Goal: Transaction & Acquisition: Download file/media

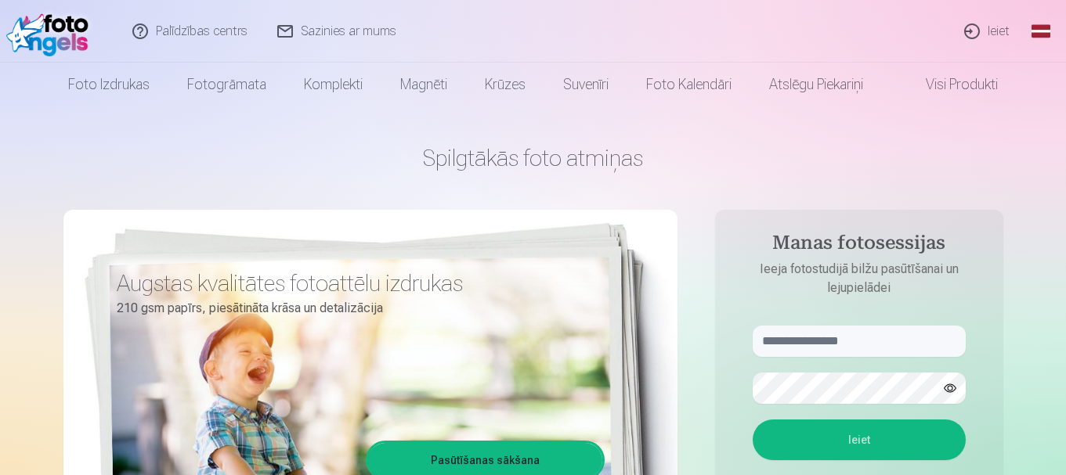
click at [1012, 23] on link "Ieiet" at bounding box center [987, 31] width 75 height 63
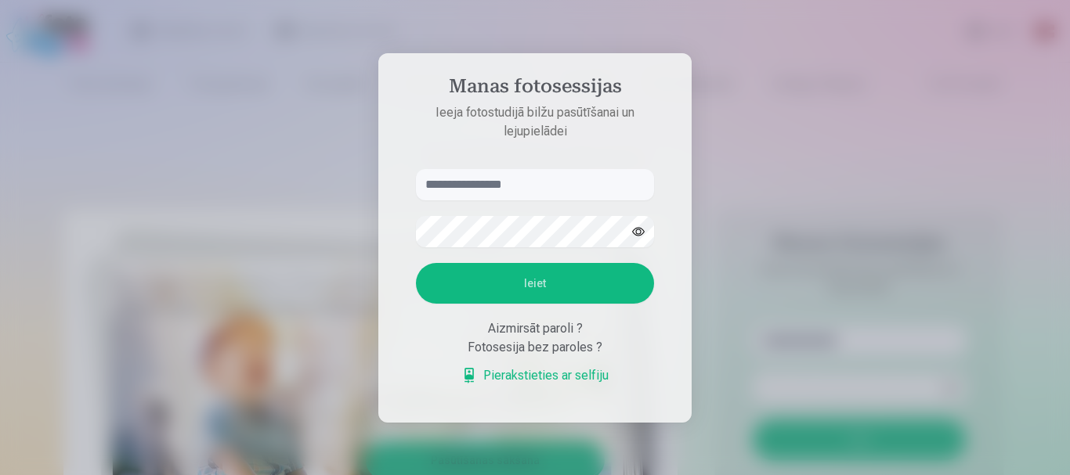
click at [580, 191] on input "text" at bounding box center [535, 184] width 238 height 31
type input "*"
type input "**********"
click at [633, 239] on button "button" at bounding box center [638, 232] width 30 height 30
click at [562, 280] on button "Ieiet" at bounding box center [535, 283] width 238 height 41
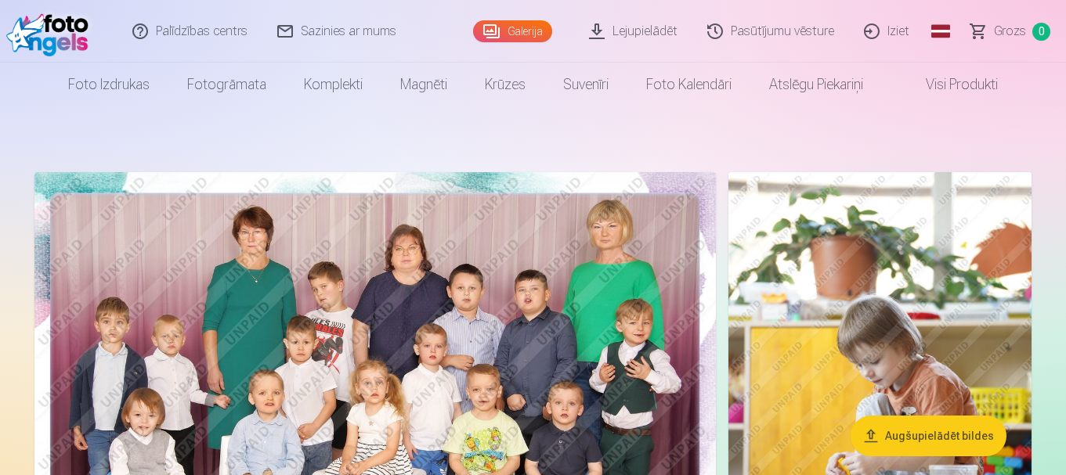
click at [960, 84] on link "Visi produkti" at bounding box center [949, 85] width 135 height 44
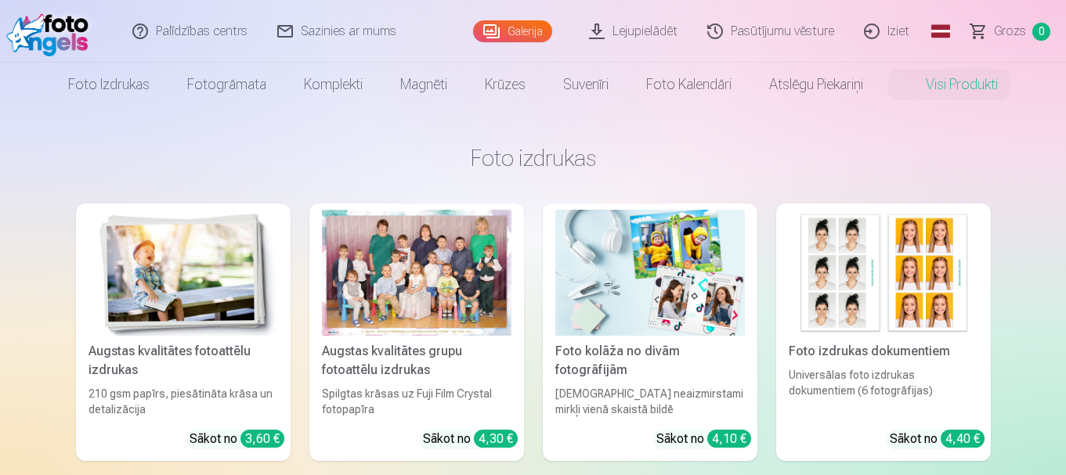
click at [780, 27] on link "Pasūtījumu vēsture" at bounding box center [771, 31] width 157 height 63
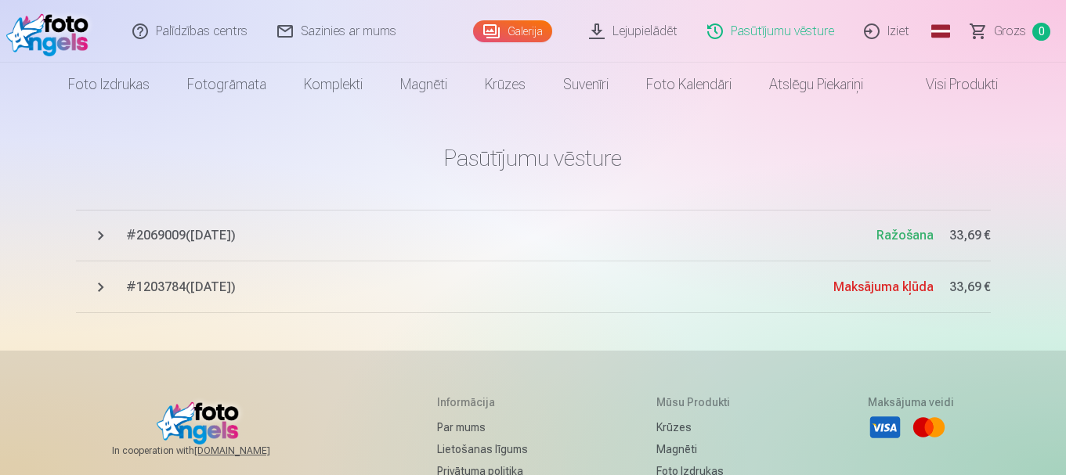
click at [917, 228] on span "Ražošana" at bounding box center [904, 235] width 57 height 15
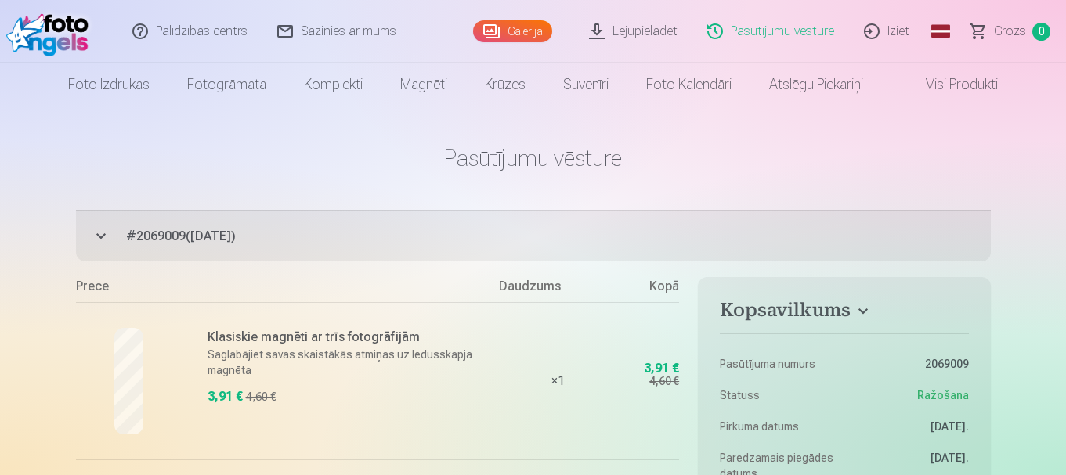
scroll to position [416, 0]
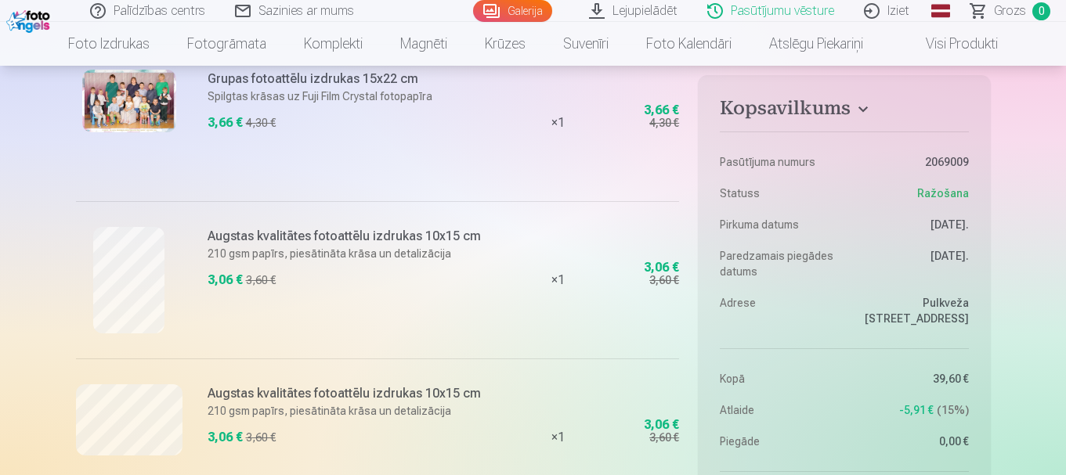
click at [101, 93] on img at bounding box center [129, 101] width 94 height 63
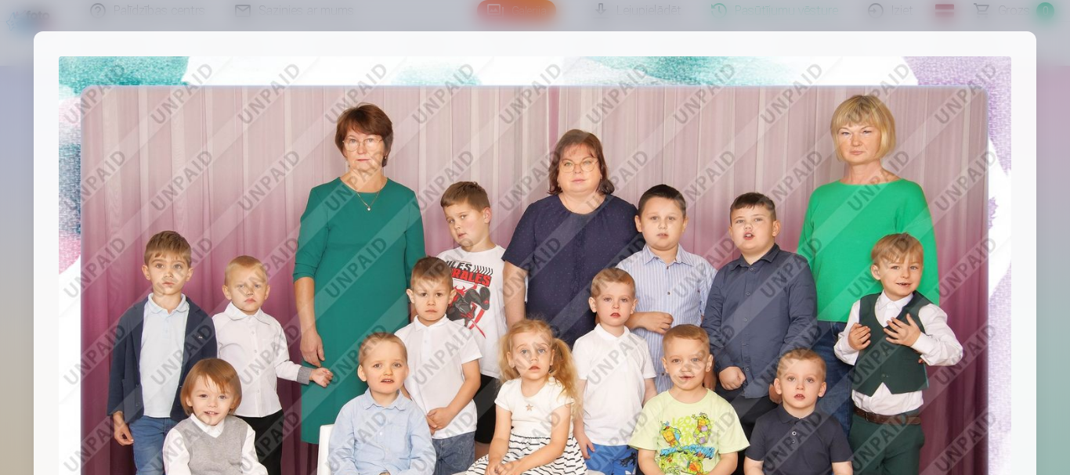
click at [1061, 53] on div at bounding box center [535, 237] width 1070 height 475
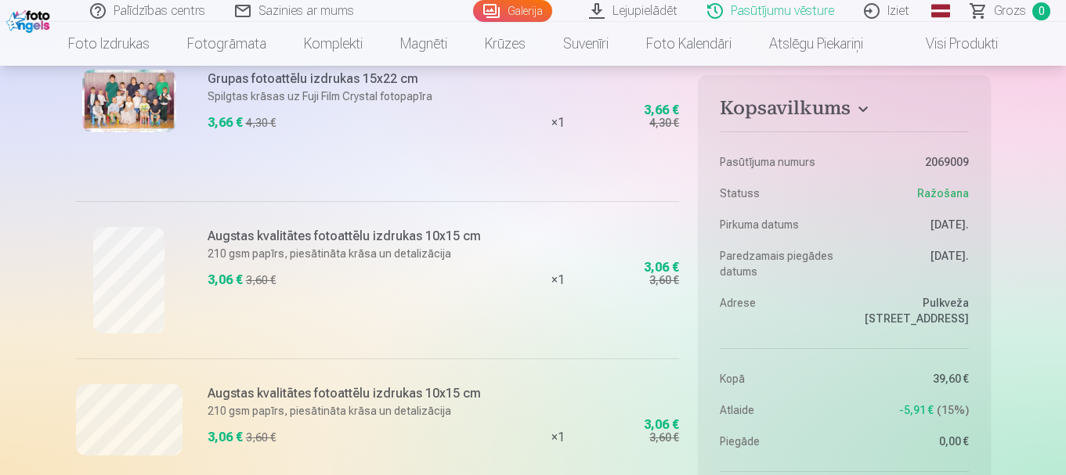
click at [1061, 53] on nav "Foto izdrukas Augstas kvalitātes fotoattēlu izdrukas 210 gsm papīrs, piesātināt…" at bounding box center [533, 44] width 1066 height 44
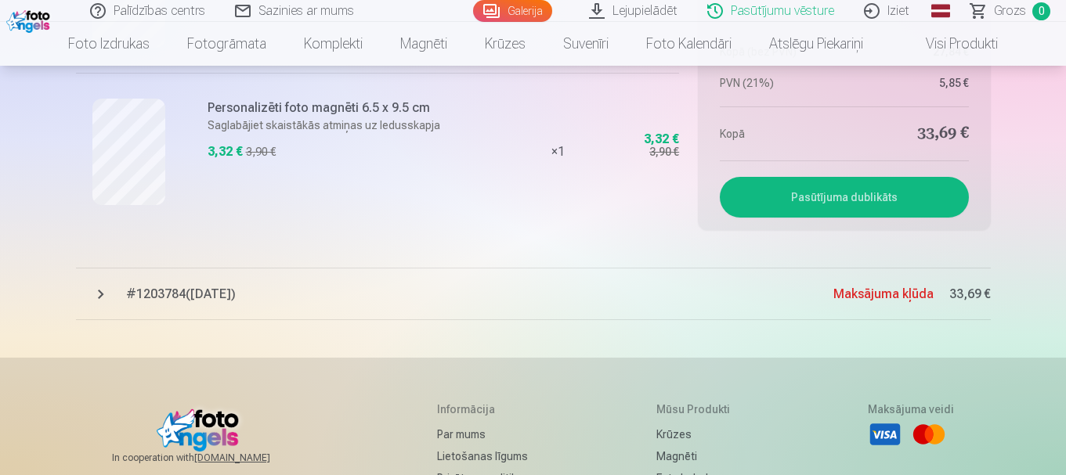
scroll to position [1647, 0]
click at [857, 196] on button "Pasūtījuma dublikāts" at bounding box center [844, 196] width 248 height 41
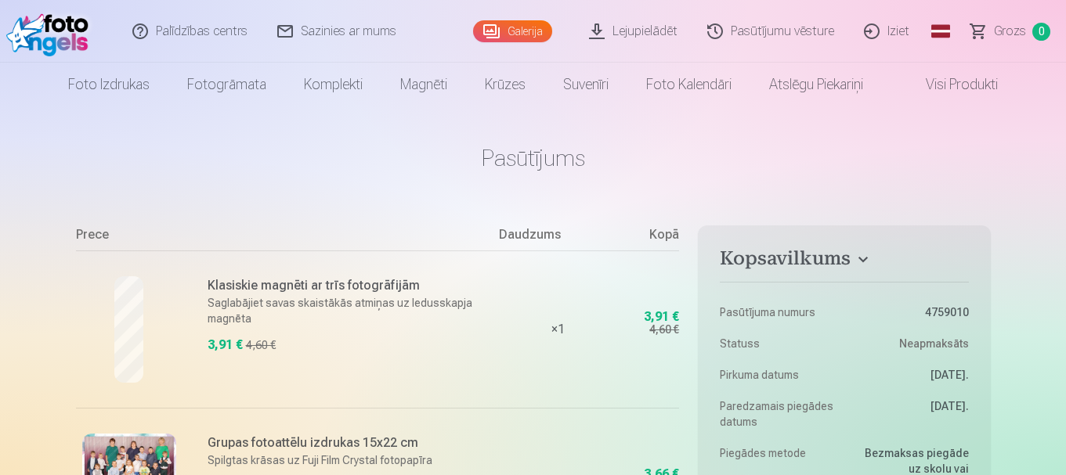
click at [643, 26] on link "Lejupielādēt" at bounding box center [634, 31] width 118 height 63
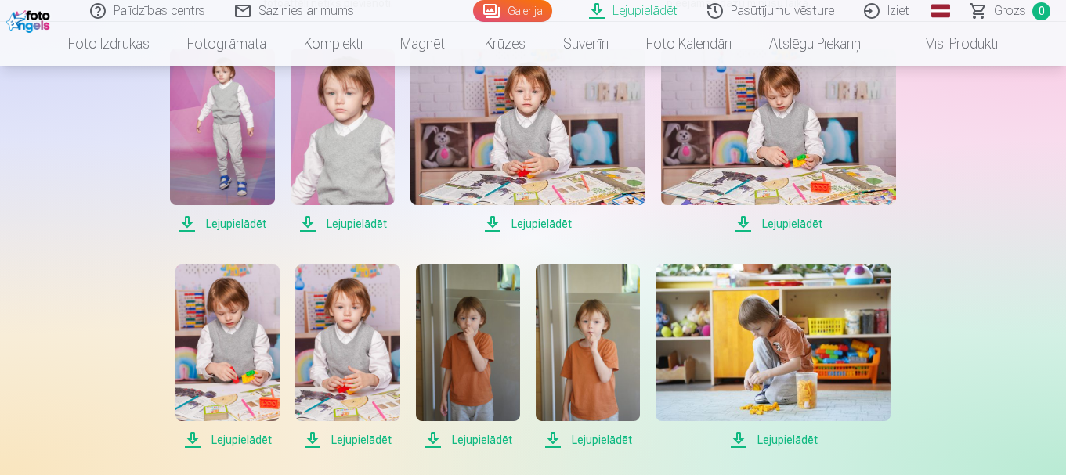
scroll to position [340, 0]
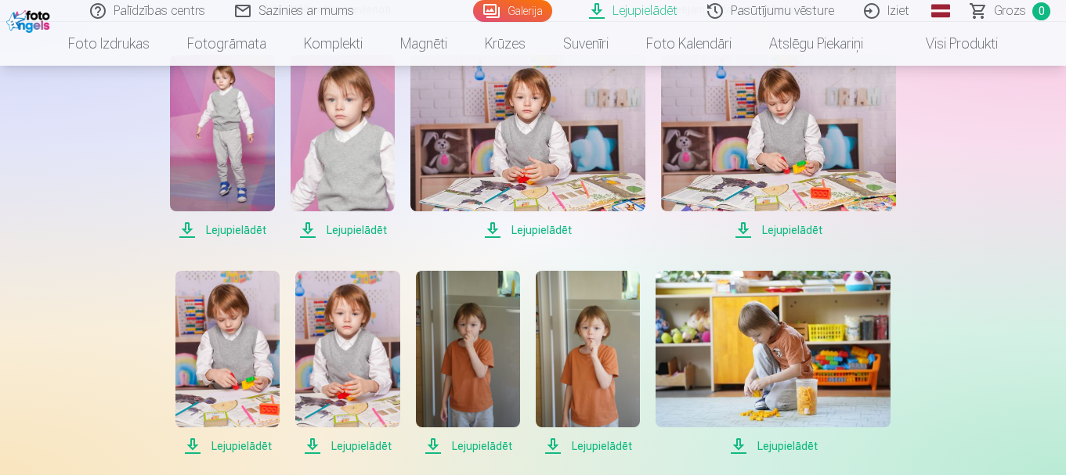
click at [231, 226] on span "Lejupielādēt" at bounding box center [222, 230] width 104 height 19
click at [349, 233] on span "Lejupielādēt" at bounding box center [343, 230] width 104 height 19
click at [540, 235] on span "Lejupielādēt" at bounding box center [527, 230] width 235 height 19
click at [798, 227] on span "Lejupielādēt" at bounding box center [778, 230] width 235 height 19
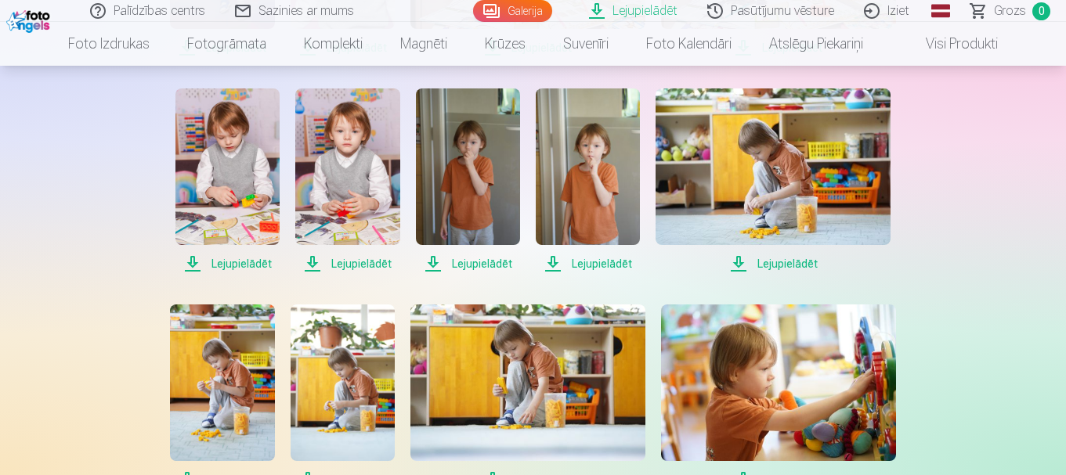
scroll to position [528, 0]
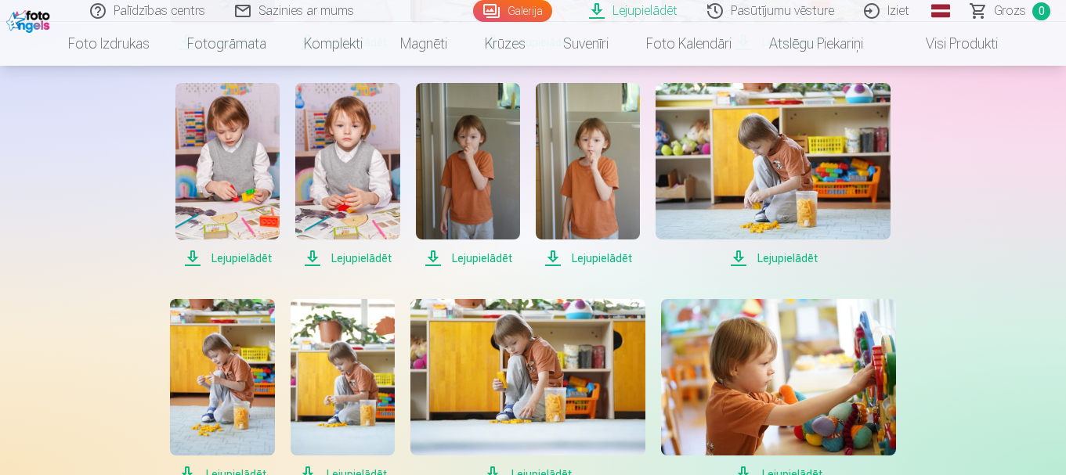
click at [251, 256] on span "Lejupielādēt" at bounding box center [227, 258] width 104 height 19
click at [361, 258] on span "Lejupielādēt" at bounding box center [347, 258] width 104 height 19
click at [444, 258] on span "Lejupielādēt" at bounding box center [468, 258] width 104 height 19
click at [569, 259] on span "Lejupielādēt" at bounding box center [588, 258] width 104 height 19
click at [782, 259] on span "Lejupielādēt" at bounding box center [773, 258] width 235 height 19
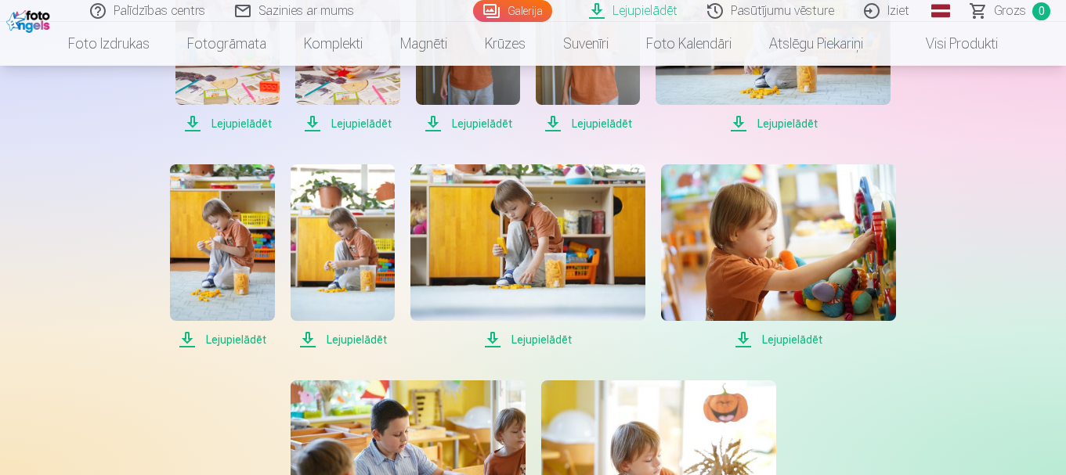
scroll to position [654, 0]
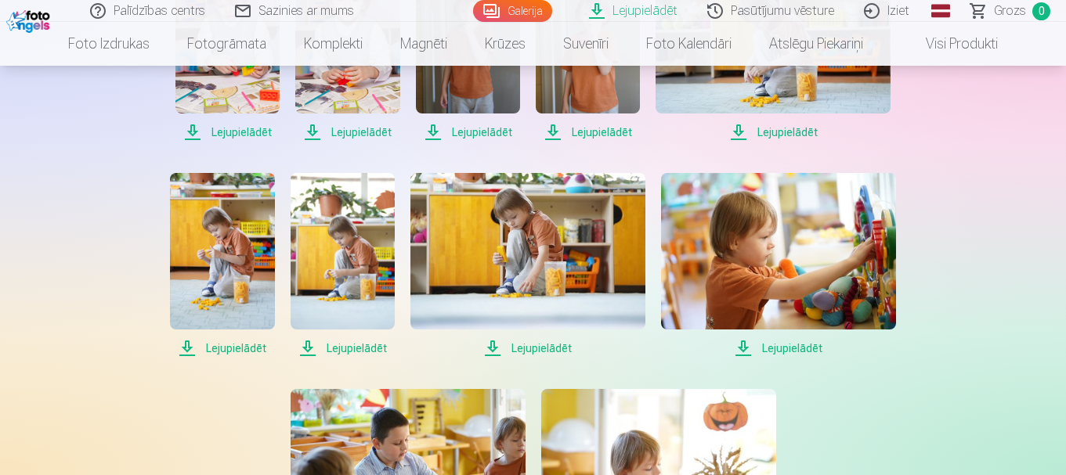
click at [222, 349] on span "Lejupielādēt" at bounding box center [222, 348] width 104 height 19
click at [352, 349] on span "Lejupielādēt" at bounding box center [343, 348] width 104 height 19
click at [519, 356] on span "Lejupielādēt" at bounding box center [527, 348] width 235 height 19
click at [804, 351] on span "Lejupielādēt" at bounding box center [778, 348] width 235 height 19
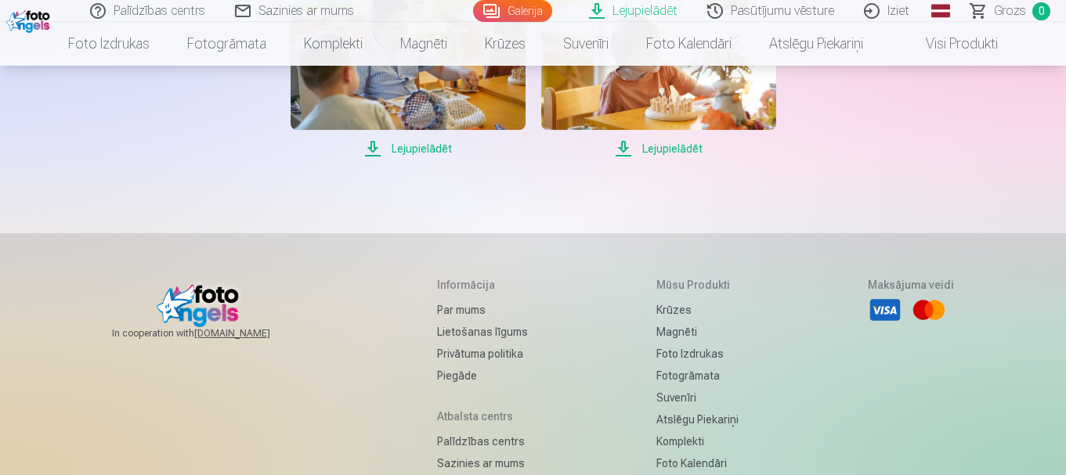
click at [391, 144] on span "Lejupielādēt" at bounding box center [408, 148] width 235 height 19
click at [667, 151] on span "Lejupielādēt" at bounding box center [658, 148] width 235 height 19
click at [400, 150] on span "Lejupielādēt" at bounding box center [408, 148] width 235 height 19
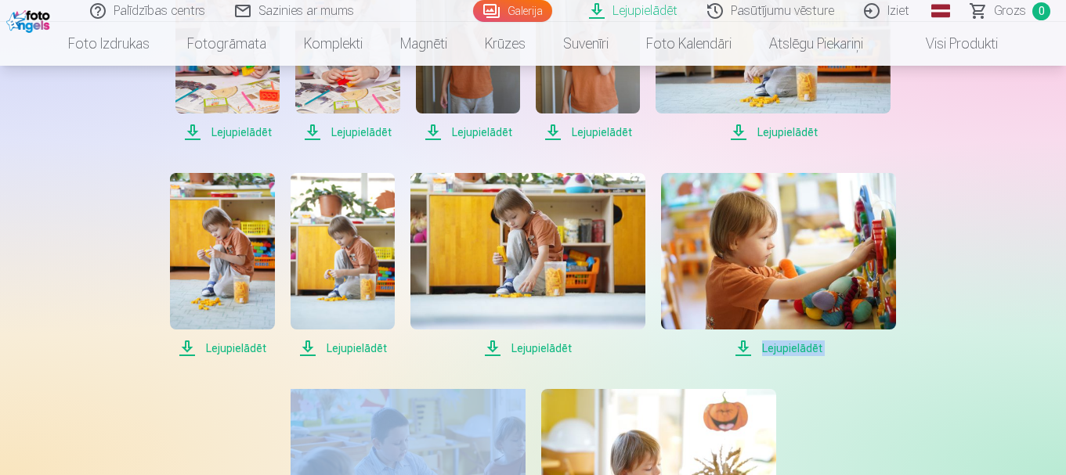
scroll to position [238, 0]
